Goal: Information Seeking & Learning: Learn about a topic

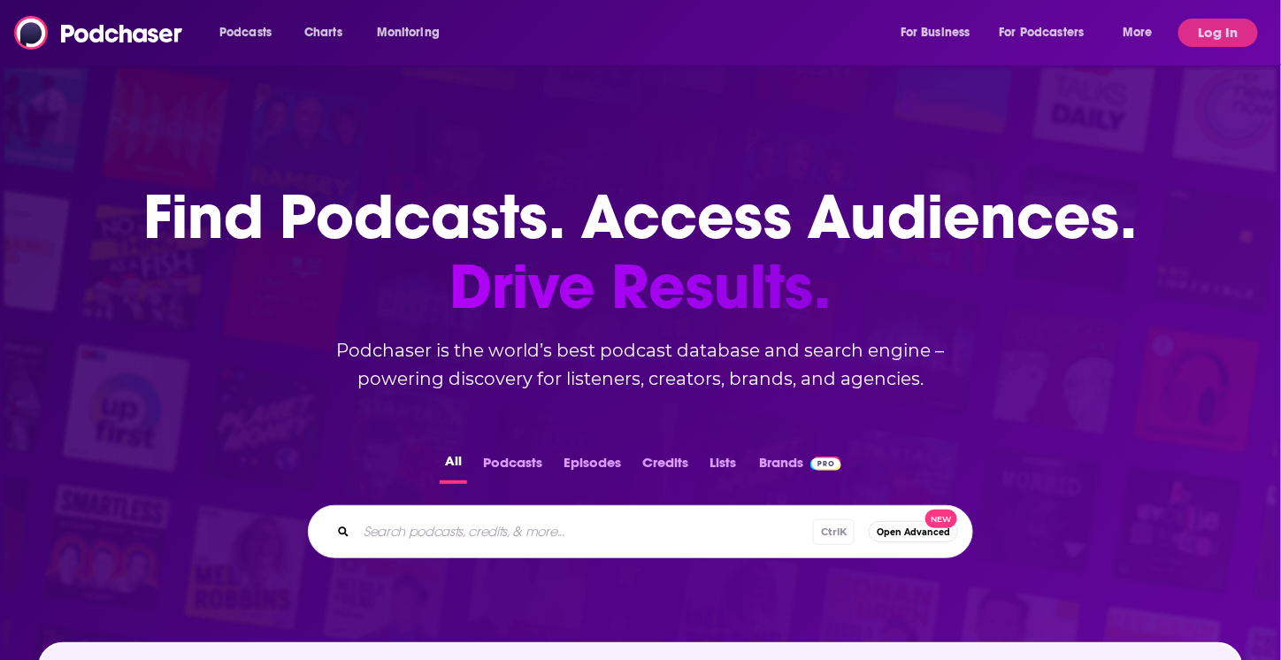
click at [577, 538] on input "Search podcasts, credits, & more..." at bounding box center [584, 531] width 456 height 28
type input "watt it takes"
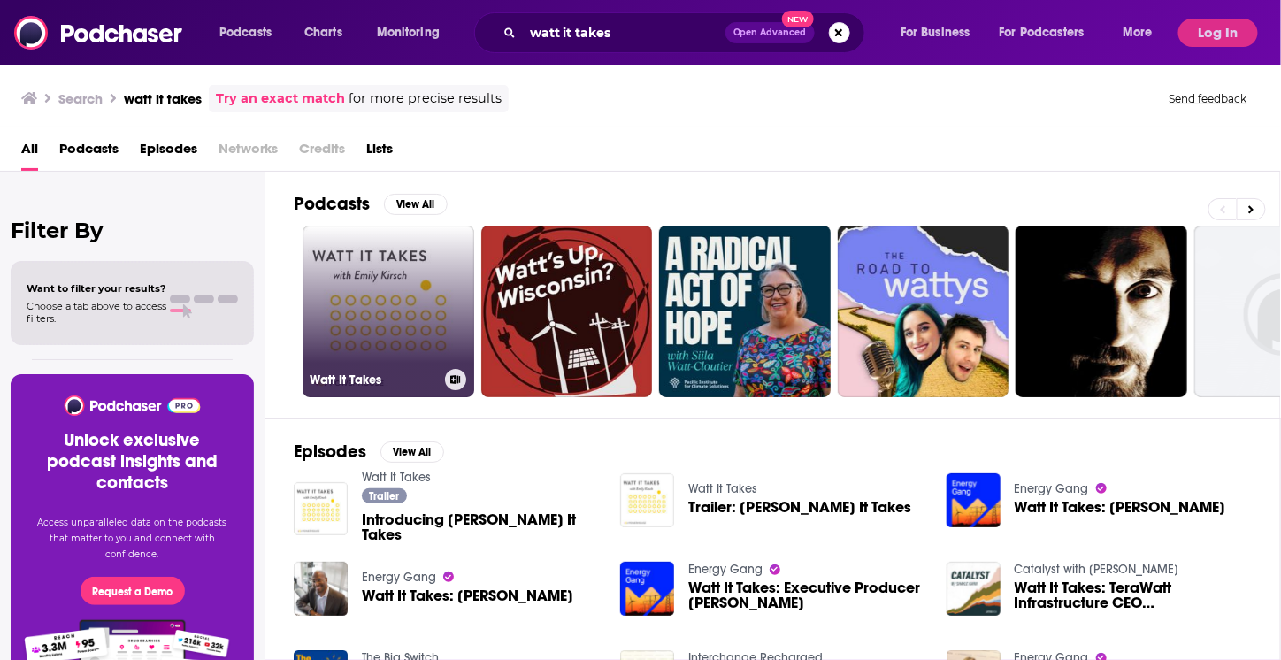
click at [404, 297] on link "Watt It Takes" at bounding box center [389, 312] width 172 height 172
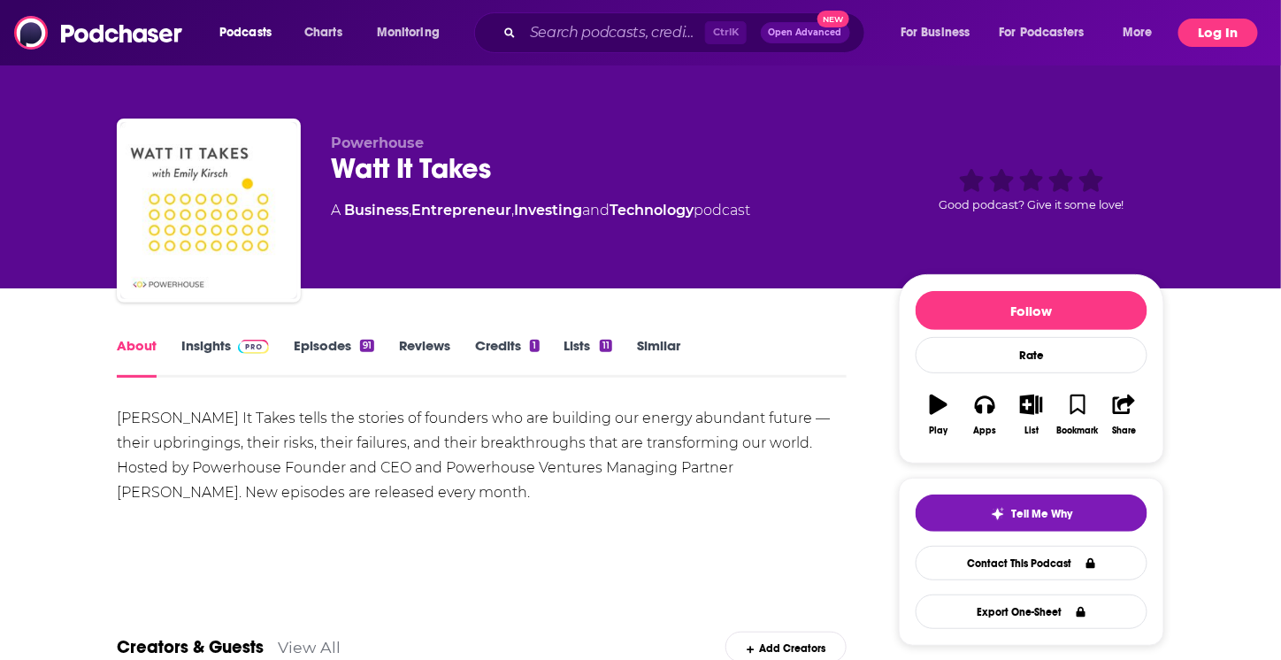
click at [1219, 38] on button "Log In" at bounding box center [1218, 33] width 80 height 28
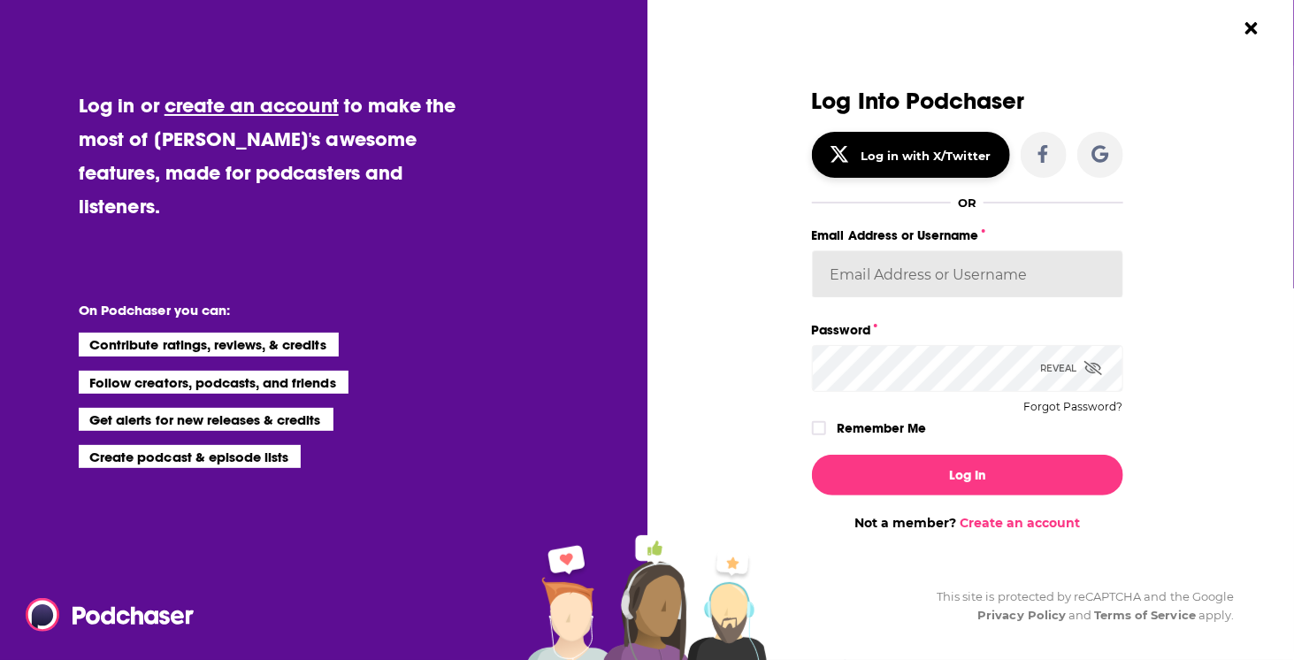
type input "[EMAIL_ADDRESS][DOMAIN_NAME]"
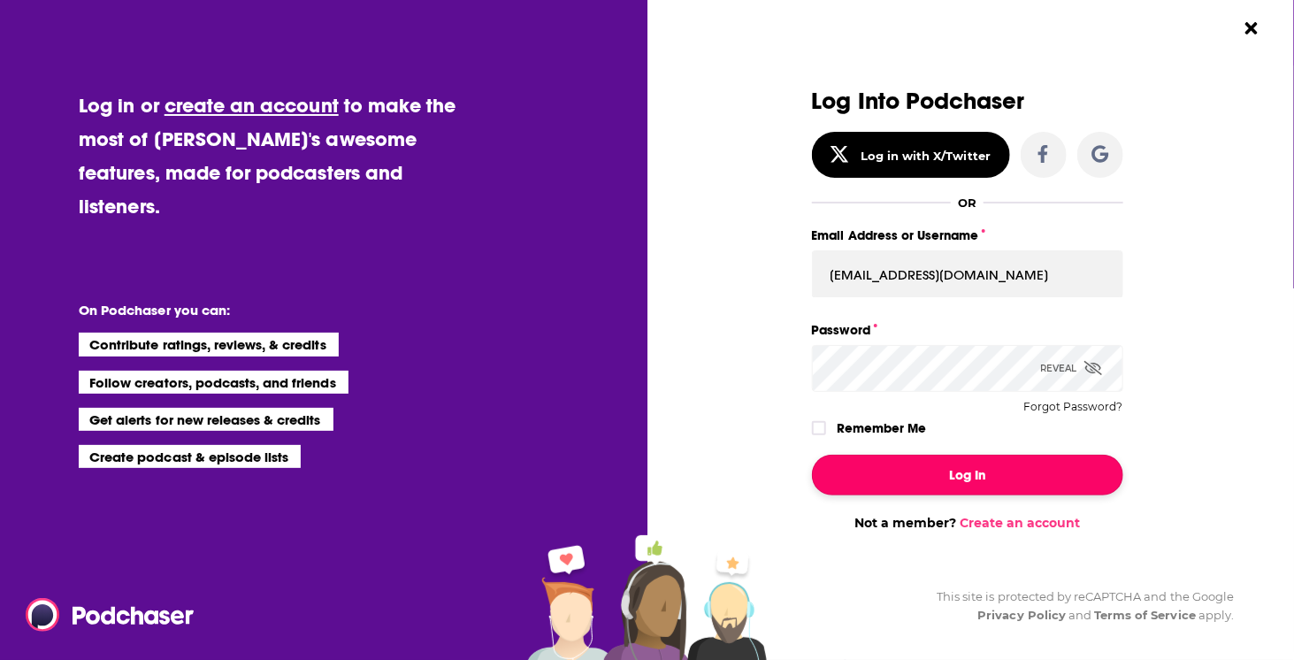
click at [946, 459] on button "Log In" at bounding box center [967, 475] width 311 height 41
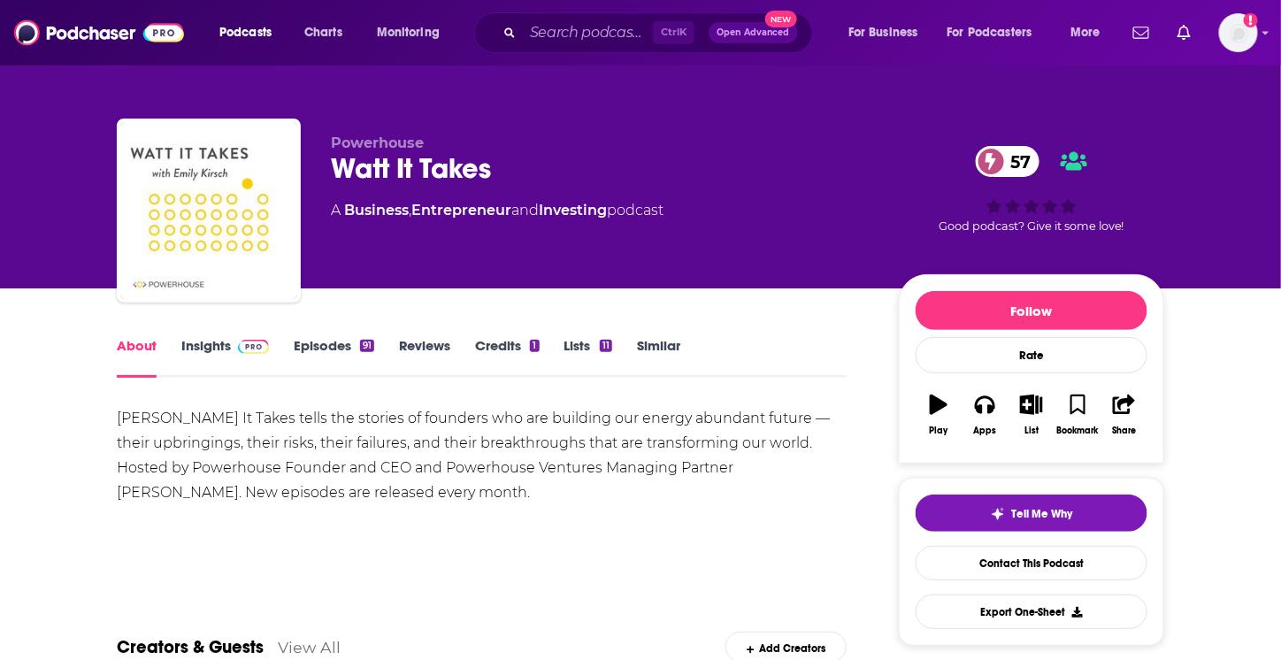
click at [222, 349] on link "Insights" at bounding box center [225, 357] width 88 height 41
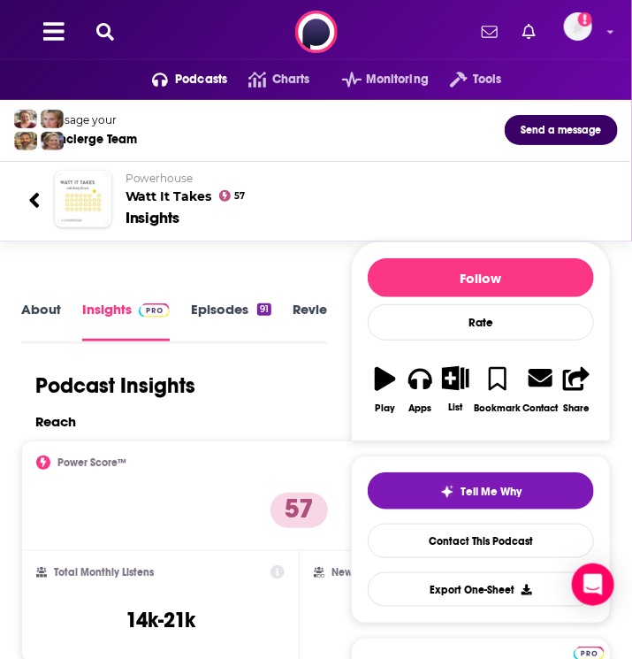
click at [22, 303] on link "About" at bounding box center [41, 321] width 40 height 40
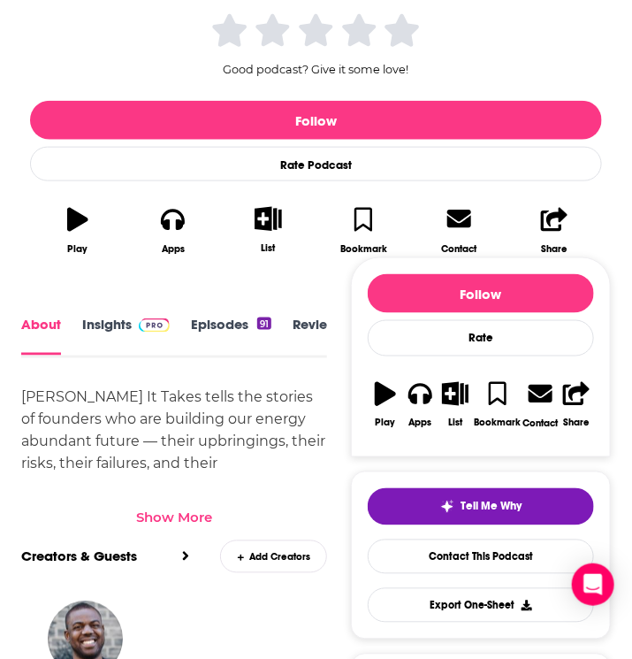
scroll to position [354, 0]
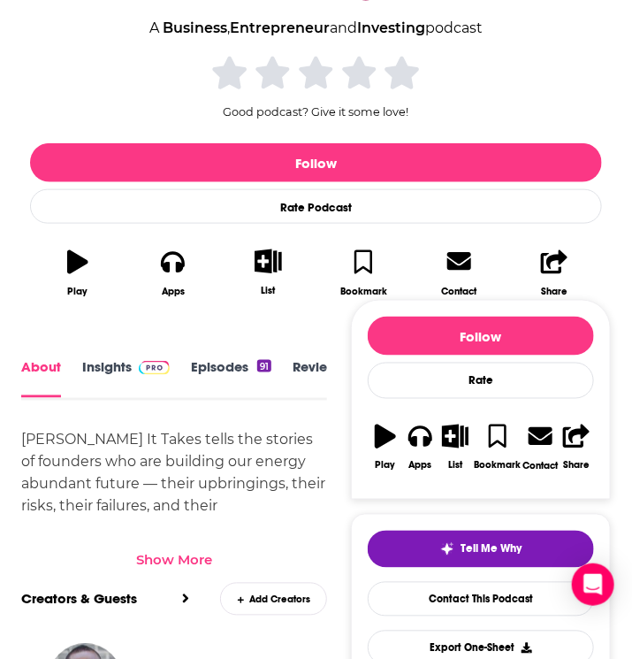
click at [128, 375] on link "Insights" at bounding box center [126, 378] width 88 height 39
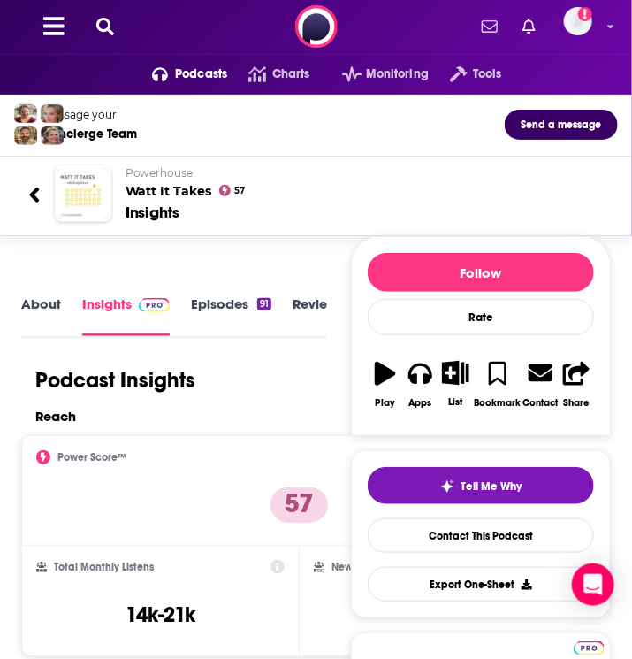
scroll to position [265, 0]
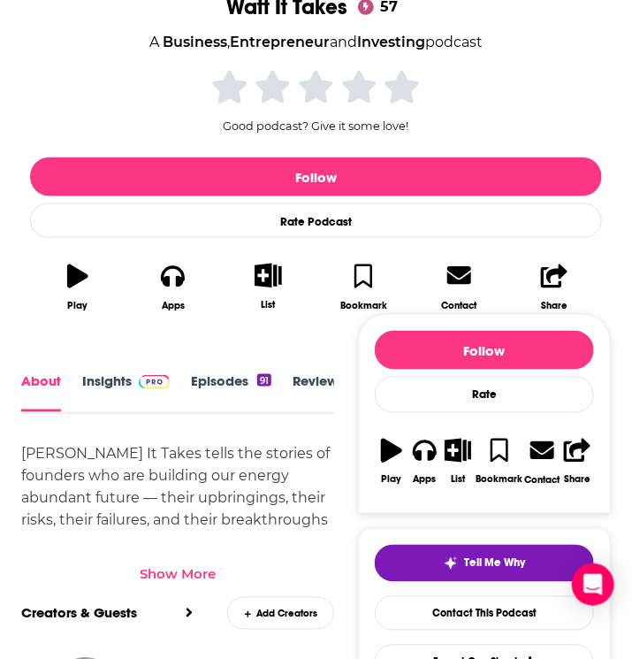
scroll to position [531, 0]
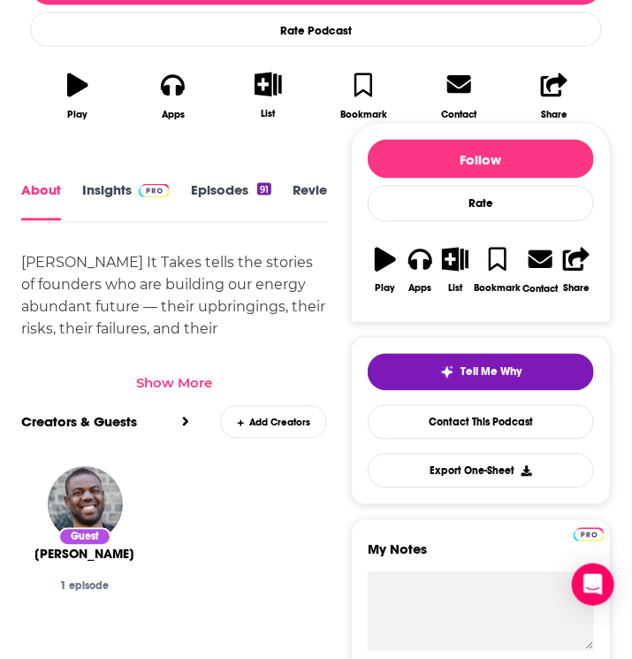
click at [172, 378] on div "Show More" at bounding box center [174, 383] width 76 height 17
